Goal: Transaction & Acquisition: Purchase product/service

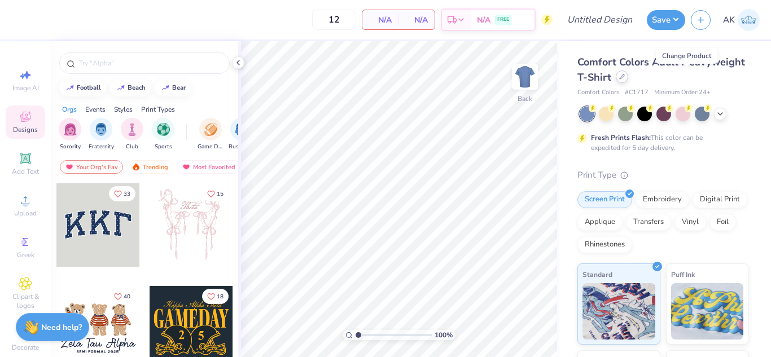
click at [625, 79] on icon at bounding box center [622, 77] width 6 height 6
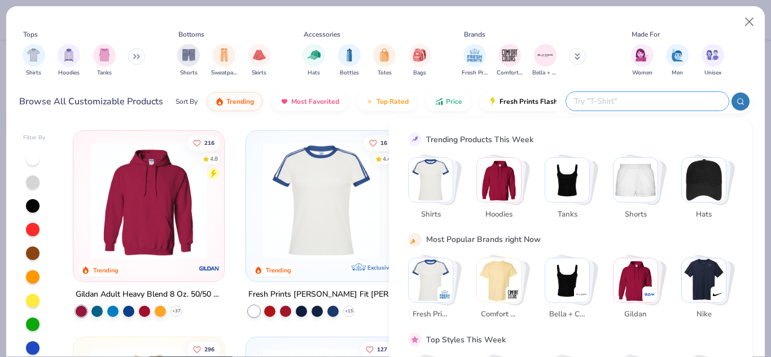
click at [656, 101] on input "text" at bounding box center [647, 101] width 148 height 13
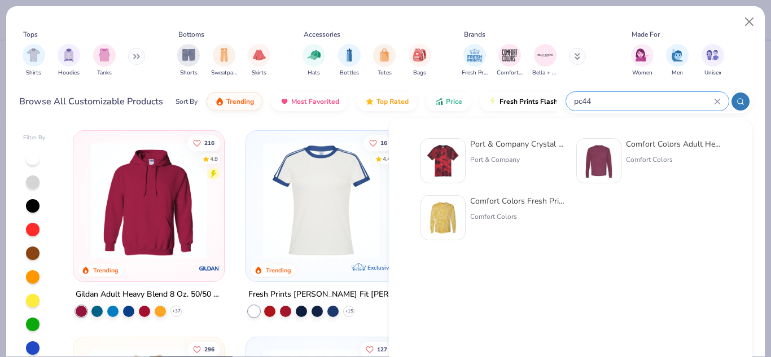
type input "pc44"
click at [494, 141] on div "Port & Company Crystal Tie-Dye Tee" at bounding box center [517, 144] width 95 height 12
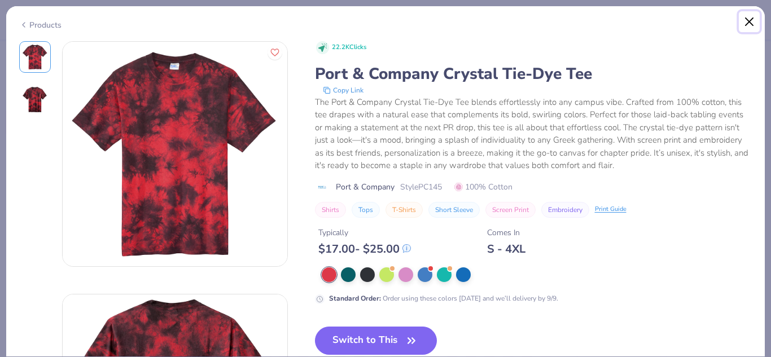
click at [751, 24] on button "Close" at bounding box center [749, 21] width 21 height 21
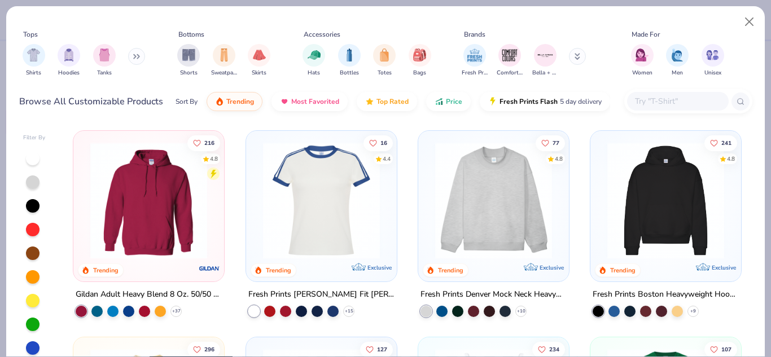
click at [661, 102] on input "text" at bounding box center [677, 101] width 87 height 13
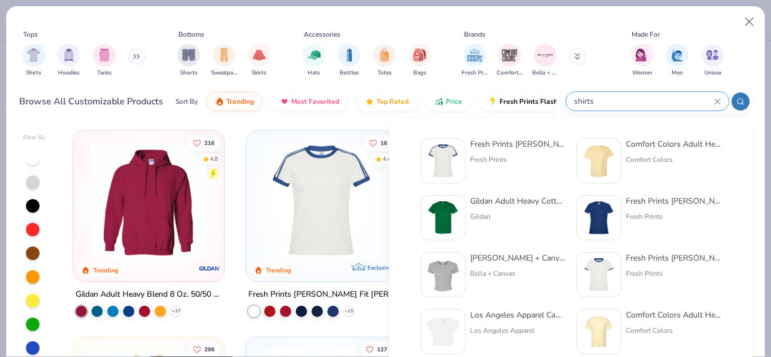
type input "shirts"
click at [591, 153] on img at bounding box center [599, 160] width 35 height 35
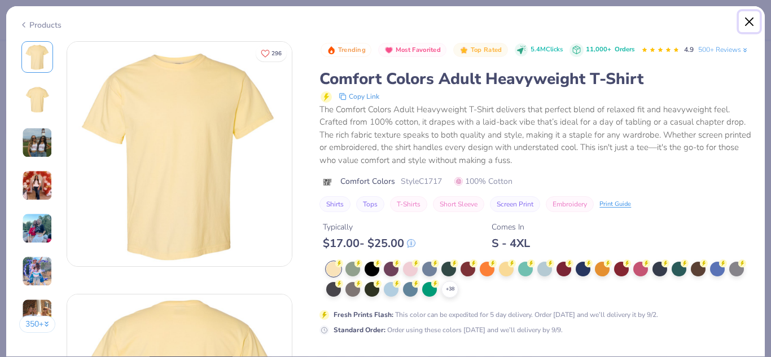
click at [748, 17] on button "Close" at bounding box center [749, 21] width 21 height 21
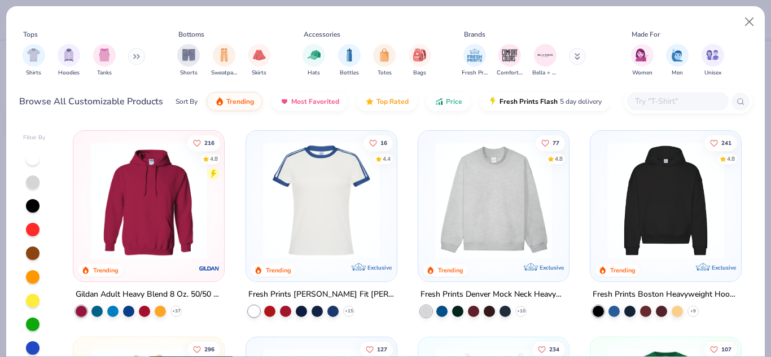
click at [674, 110] on div at bounding box center [678, 101] width 102 height 19
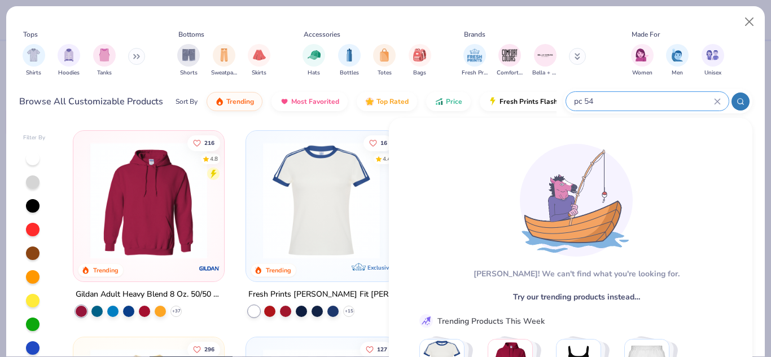
scroll to position [115, 0]
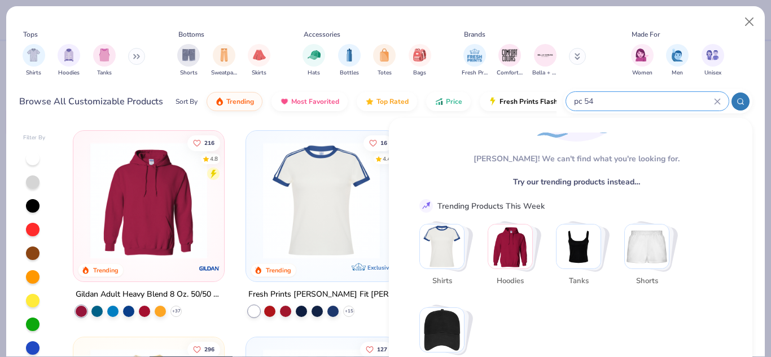
type input "pc 54"
click at [448, 243] on img "Stack Card Button Shirts" at bounding box center [442, 247] width 44 height 44
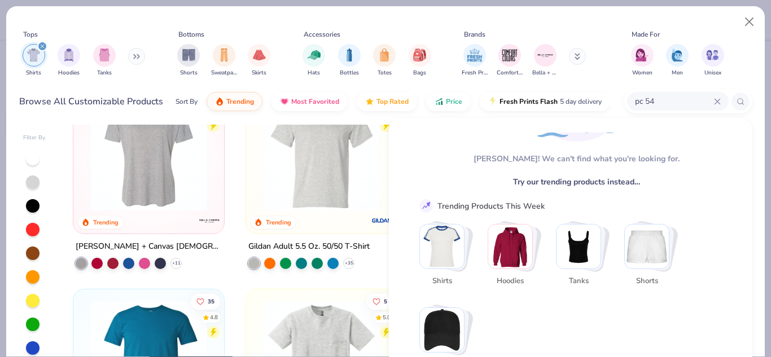
scroll to position [669, 0]
click at [316, 163] on img at bounding box center [321, 152] width 128 height 117
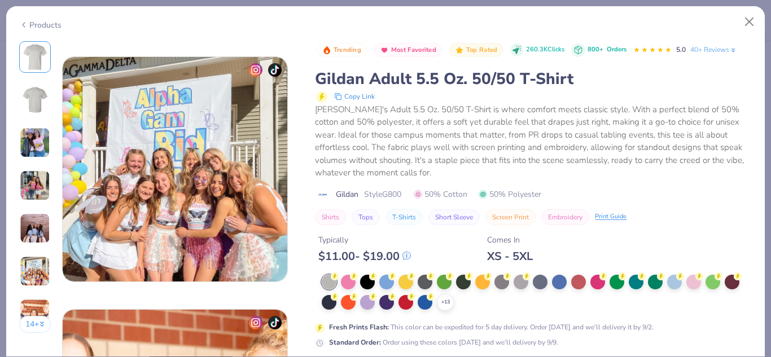
scroll to position [1246, 0]
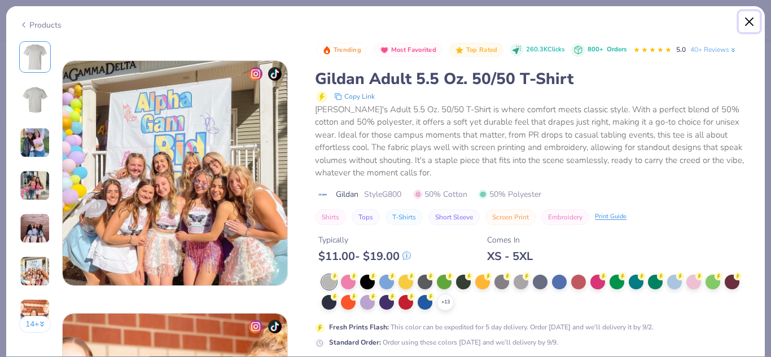
click at [746, 23] on button "Close" at bounding box center [749, 21] width 21 height 21
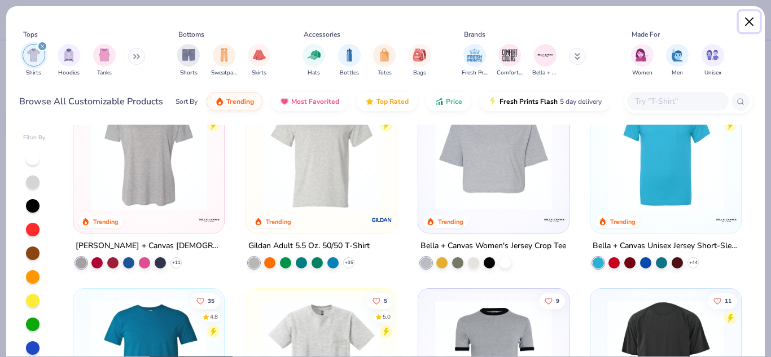
click at [760, 18] on button "Close" at bounding box center [749, 21] width 21 height 21
